Goal: Contribute content

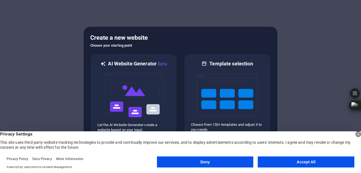
click at [298, 163] on button "Accept All" at bounding box center [305, 162] width 97 height 11
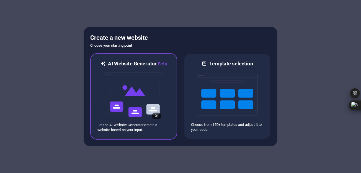
click at [129, 96] on img at bounding box center [133, 94] width 61 height 55
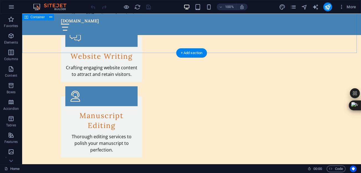
scroll to position [664, 0]
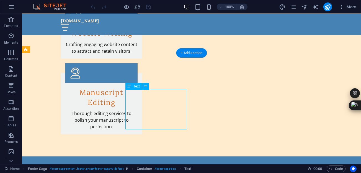
click at [145, 87] on icon at bounding box center [145, 87] width 3 height 6
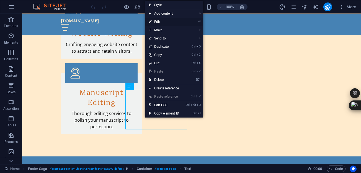
click at [160, 21] on link "⏎ Edit" at bounding box center [163, 22] width 37 height 8
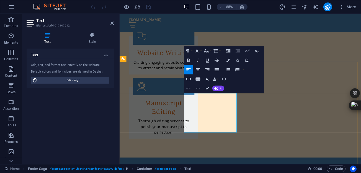
scroll to position [673, 0]
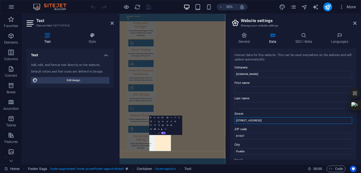
click at [264, 120] on input "[STREET_ADDRESS]" at bounding box center [293, 121] width 118 height 7
type input "1"
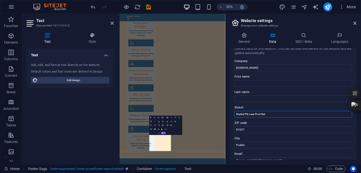
scroll to position [0, 0]
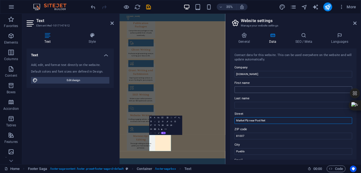
type input "Market Plz near Post Net"
click at [303, 90] on input "First name" at bounding box center [293, 90] width 118 height 7
type input "N"
click at [240, 104] on input "Last name" at bounding box center [293, 105] width 118 height 7
type input "DDB"
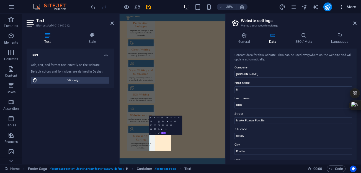
click at [341, 8] on icon "button" at bounding box center [342, 7] width 6 height 6
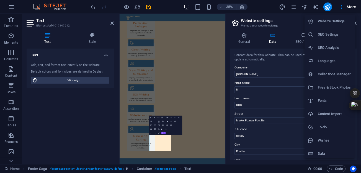
click at [341, 8] on div at bounding box center [180, 86] width 361 height 173
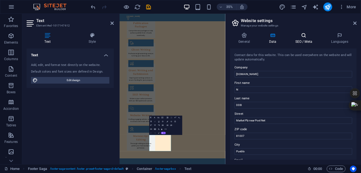
click at [305, 38] on h4 "SEO / Meta" at bounding box center [305, 39] width 36 height 12
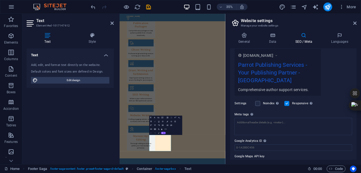
scroll to position [99, 0]
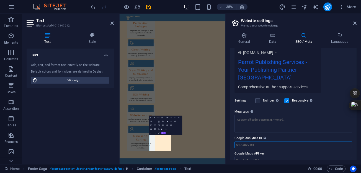
click at [246, 142] on input "Google Analytics ID Please only add the Google Analytics ID. We automatically i…" at bounding box center [293, 145] width 118 height 7
paste input "G-G65B0DR1WB"
type input "G-G65B0DR1WB"
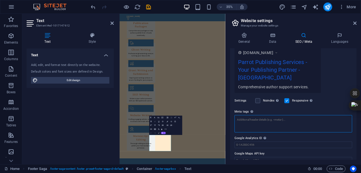
click at [245, 115] on textarea "Meta tags Enter HTML code here that will be placed inside the tags of your webs…" at bounding box center [293, 123] width 118 height 17
paste textarea "G-G65B0DR1WB"
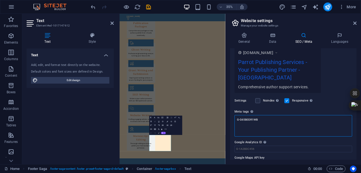
type textarea "G-G65B0DR1WB"
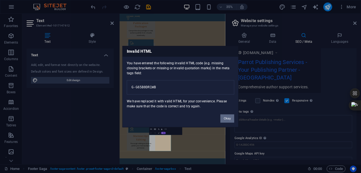
click at [229, 122] on button "Okay" at bounding box center [227, 118] width 14 height 8
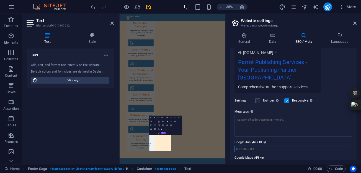
click at [240, 142] on div "SEO Title The title of your website - make it something that stands out in sear…" at bounding box center [293, 104] width 126 height 111
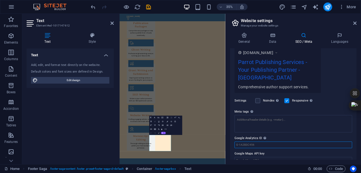
paste input "G-G65B0DR1WB"
type input "G-G65B0DR1WB"
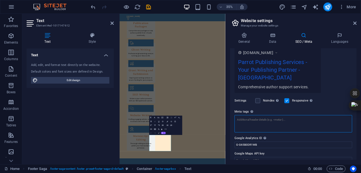
click at [249, 115] on textarea "Meta tags Enter HTML code here that will be placed inside the tags of your webs…" at bounding box center [293, 123] width 118 height 17
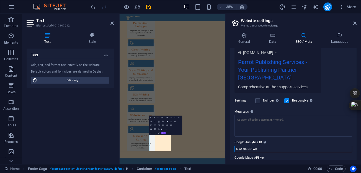
click at [259, 140] on div "SEO Title The title of your website - make it something that stands out in sear…" at bounding box center [293, 104] width 126 height 111
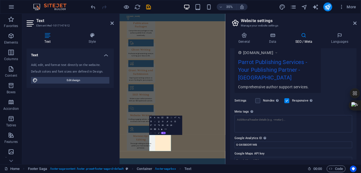
drag, startPoint x: 259, startPoint y: 140, endPoint x: 234, endPoint y: 140, distance: 24.9
click at [250, 140] on div "SEO Title The title of your website - make it something that stands out in sear…" at bounding box center [293, 104] width 126 height 111
click at [234, 140] on div "SEO Title The title of your website - make it something that stands out in sear…" at bounding box center [293, 104] width 126 height 111
drag, startPoint x: 260, startPoint y: 136, endPoint x: 235, endPoint y: 137, distance: 25.2
click at [235, 142] on input "G-G65B0DR1WB" at bounding box center [293, 145] width 118 height 7
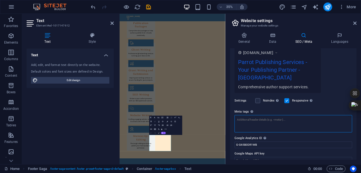
click at [247, 115] on textarea "Meta tags Enter HTML code here that will be placed inside the tags of your webs…" at bounding box center [293, 123] width 118 height 17
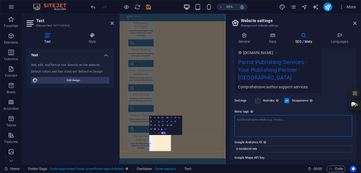
paste textarea "<!-- Google Site Verification --> <meta name="google-site-verification" content…"
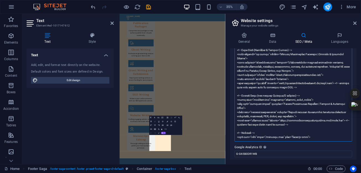
scroll to position [249, 0]
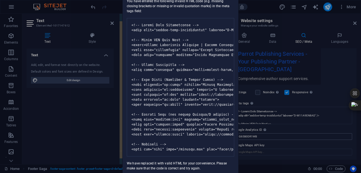
type textarea "<!-- Google Site Verification --> <meta name="google-site-verification" content…"
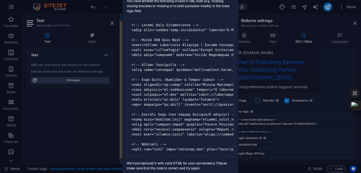
click at [232, 169] on div "You have entered the following invalid HTML code (e.g. missing closing brackets…" at bounding box center [181, 82] width 116 height 177
click at [278, 129] on div "Invalid HTML You have entered the following invalid HTML code (e.g. missing clo…" at bounding box center [180, 86] width 361 height 173
click at [356, 130] on div "Invalid HTML You have entered the following invalid HTML code (e.g. missing clo…" at bounding box center [180, 86] width 361 height 173
click at [150, 10] on div "You have entered the following invalid HTML code (e.g. missing closing brackets…" at bounding box center [181, 82] width 116 height 177
click at [153, 42] on pre at bounding box center [180, 87] width 107 height 139
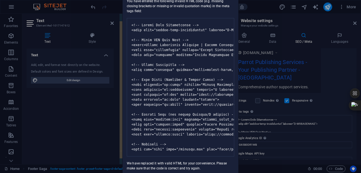
click at [153, 42] on pre at bounding box center [180, 87] width 107 height 139
click at [294, 19] on div "Invalid HTML You have entered the following invalid HTML code (e.g. missing clo…" at bounding box center [180, 86] width 361 height 173
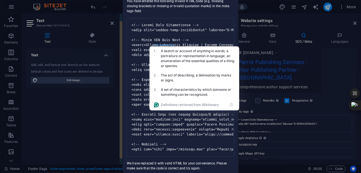
click at [294, 18] on div "Invalid HTML You have entered the following invalid HTML code (e.g. missing clo…" at bounding box center [180, 86] width 361 height 173
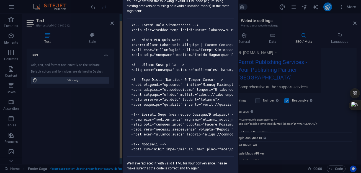
drag, startPoint x: 294, startPoint y: 18, endPoint x: 286, endPoint y: 17, distance: 7.6
click at [286, 17] on div "Invalid HTML You have entered the following invalid HTML code (e.g. missing clo…" at bounding box center [180, 86] width 361 height 173
click at [188, 40] on pre at bounding box center [180, 87] width 107 height 139
click at [348, 8] on div "Invalid HTML You have entered the following invalid HTML code (e.g. missing clo…" at bounding box center [180, 86] width 361 height 173
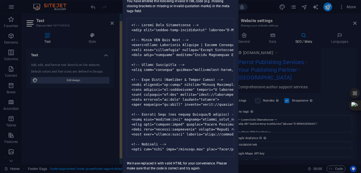
click at [348, 8] on div "Invalid HTML You have entered the following invalid HTML code (e.g. missing clo…" at bounding box center [180, 86] width 361 height 173
click at [350, 7] on div "Invalid HTML You have entered the following invalid HTML code (e.g. missing clo…" at bounding box center [180, 86] width 361 height 173
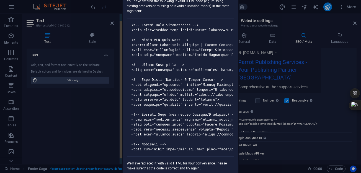
click at [350, 7] on div "Invalid HTML You have entered the following invalid HTML code (e.g. missing clo…" at bounding box center [180, 86] width 361 height 173
click at [340, 7] on div "Invalid HTML You have entered the following invalid HTML code (e.g. missing clo…" at bounding box center [180, 86] width 361 height 173
click at [341, 7] on div "Invalid HTML You have entered the following invalid HTML code (e.g. missing clo…" at bounding box center [180, 86] width 361 height 173
click at [91, 139] on div "Invalid HTML You have entered the following invalid HTML code (e.g. missing clo…" at bounding box center [180, 86] width 361 height 173
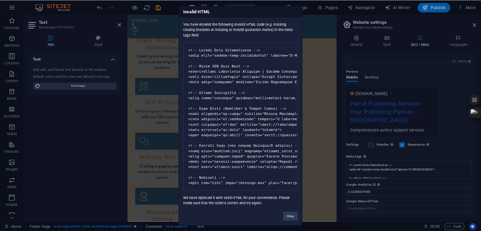
scroll to position [41, 0]
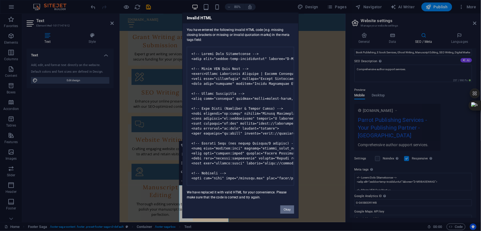
click at [287, 173] on button "Okay" at bounding box center [287, 210] width 14 height 8
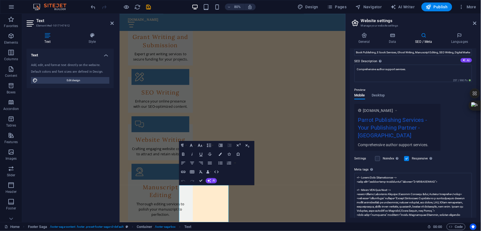
click at [360, 151] on div "Settings Noindex Instruct search engines to exclude this website from search re…" at bounding box center [413, 158] width 118 height 15
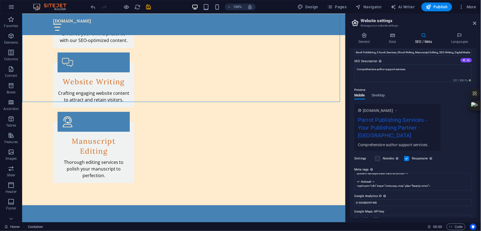
scroll to position [0, 0]
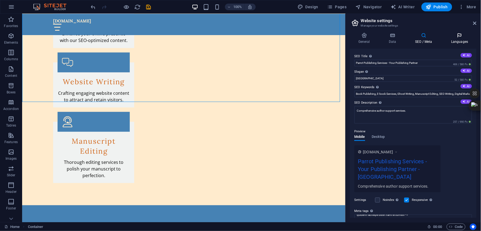
click at [360, 40] on h4 "Languages" at bounding box center [460, 39] width 34 height 12
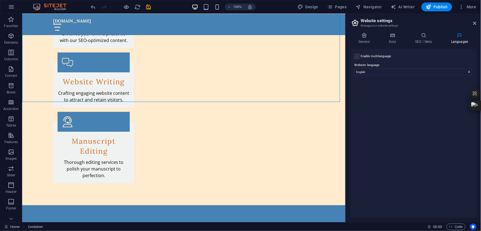
click at [357, 56] on label at bounding box center [356, 56] width 5 height 5
click at [0, 0] on input "Enable multilanguage To disable multilanguage delete all languages until only o…" at bounding box center [0, 0] width 0 height 0
click at [360, 97] on select "Abkhazian Afar Afrikaans Akan Albanian Amharic Arabic Aragonese Armenian Assame…" at bounding box center [413, 98] width 92 height 7
select select "6"
click at [360, 95] on select "Abkhazian Afar Afrikaans Akan Albanian Amharic Arabic Aragonese Armenian Assame…" at bounding box center [413, 98] width 92 height 7
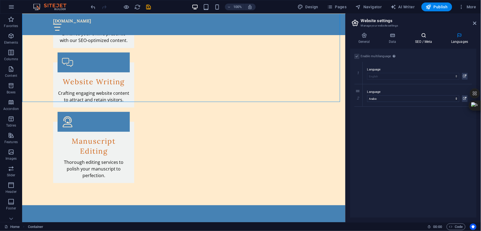
click at [360, 37] on icon at bounding box center [424, 36] width 34 height 6
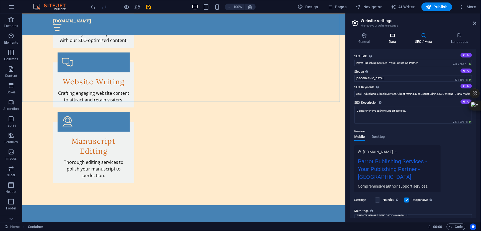
click at [360, 37] on icon at bounding box center [392, 36] width 24 height 6
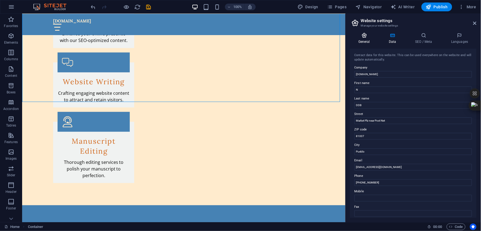
click at [360, 37] on icon at bounding box center [364, 36] width 28 height 6
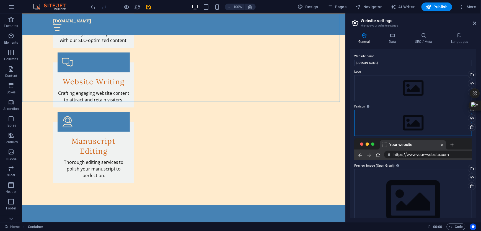
click at [360, 123] on div "Drag files here, click to choose files or select files from Files or our free s…" at bounding box center [413, 123] width 118 height 26
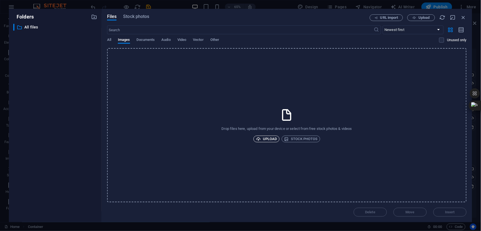
click at [270, 139] on span "Upload" at bounding box center [266, 139] width 21 height 7
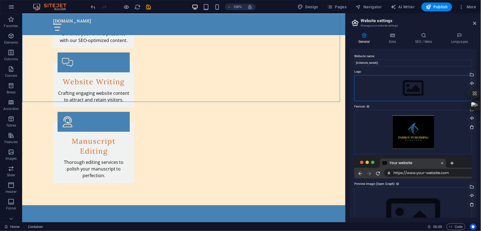
click at [360, 88] on div "Drag files here, click to choose files or select files from Files or our free s…" at bounding box center [413, 88] width 118 height 26
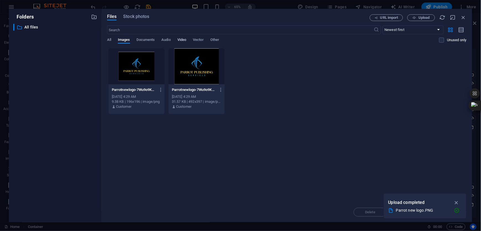
click at [183, 38] on span "Video" at bounding box center [181, 41] width 9 height 8
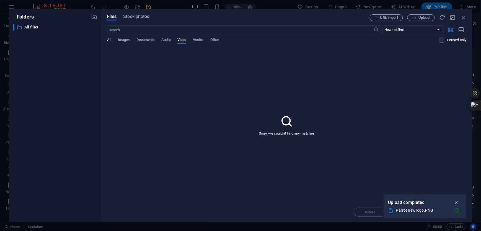
click at [108, 39] on span "All" at bounding box center [109, 41] width 4 height 8
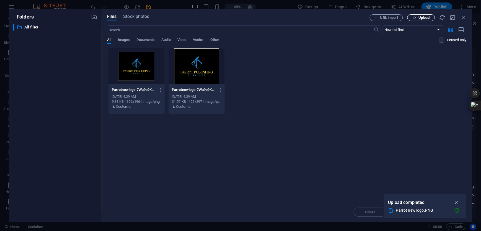
click at [360, 18] on span "Upload" at bounding box center [423, 17] width 11 height 3
click at [360, 19] on icon "button" at bounding box center [463, 17] width 6 height 6
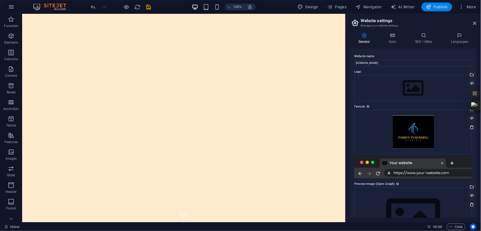
click at [360, 6] on span "Publish" at bounding box center [437, 7] width 22 height 6
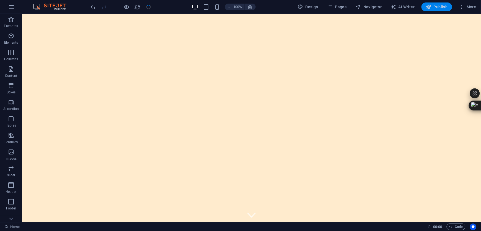
checkbox input "false"
click at [360, 8] on span "Publish" at bounding box center [437, 7] width 22 height 6
click at [360, 6] on span "Publish" at bounding box center [437, 7] width 22 height 6
